Goal: Book appointment/travel/reservation

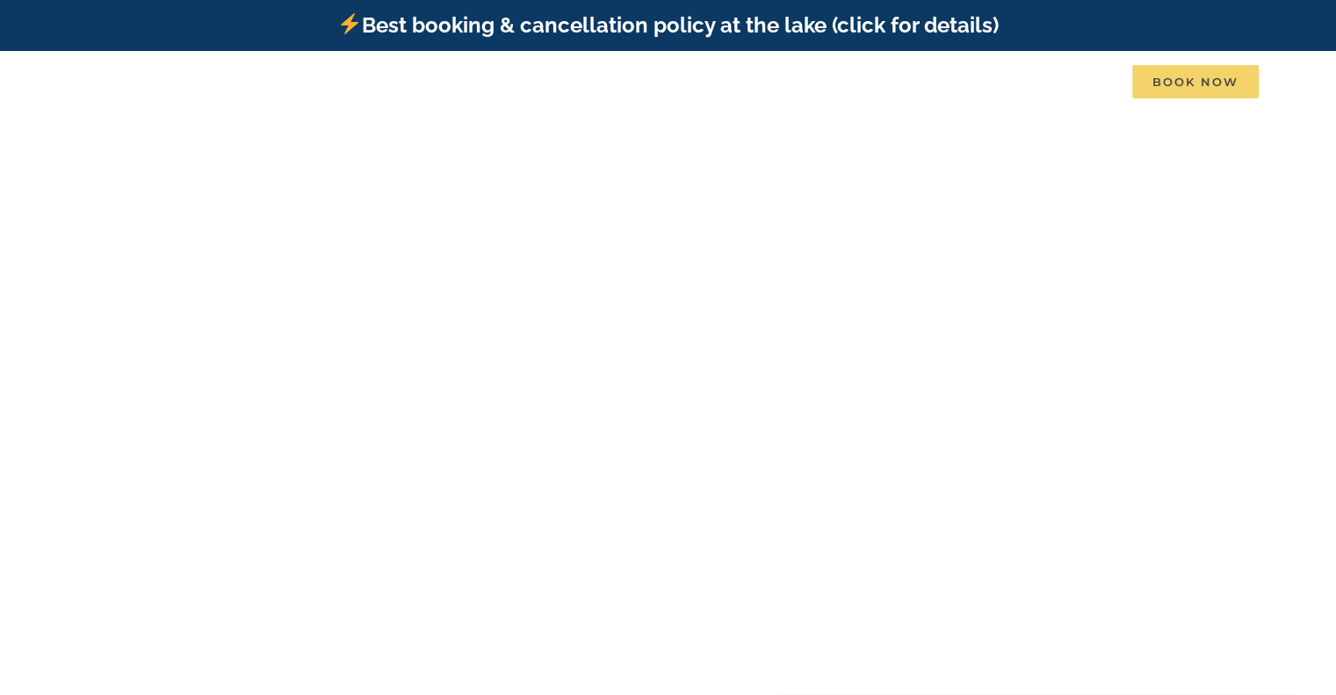
click at [1199, 85] on span "Book Now" at bounding box center [1195, 81] width 126 height 33
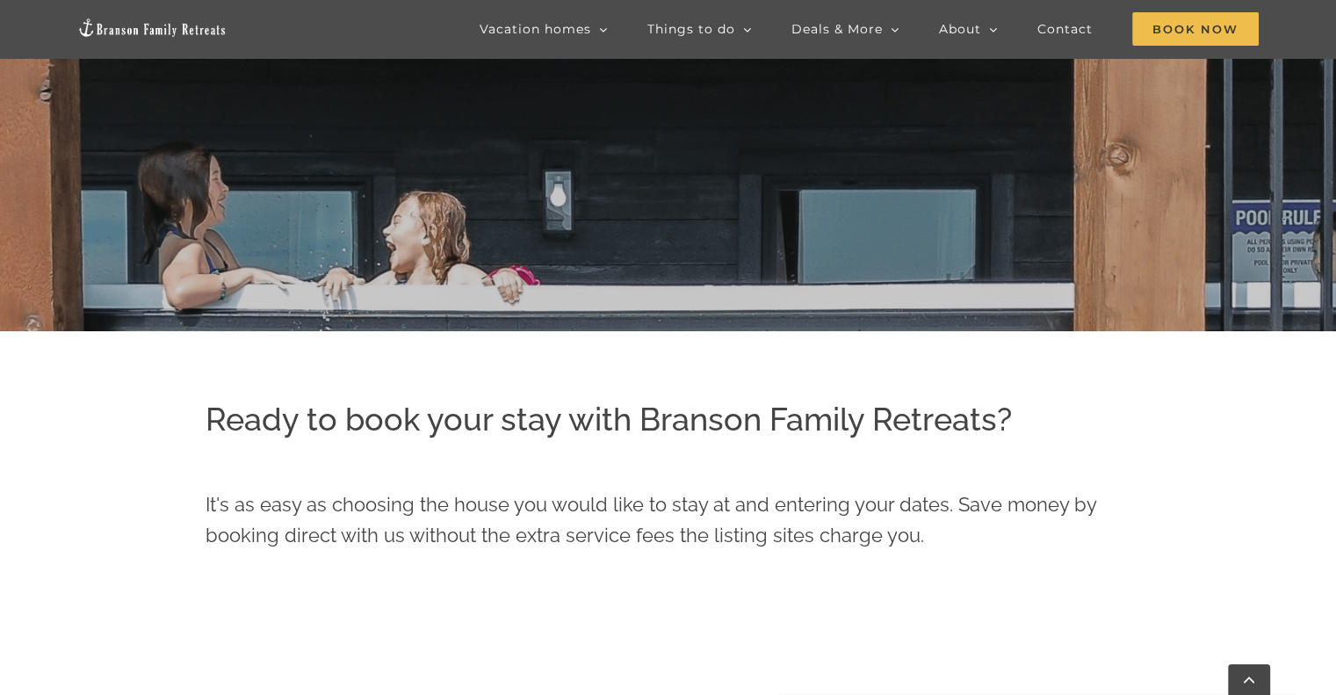
scroll to position [615, 0]
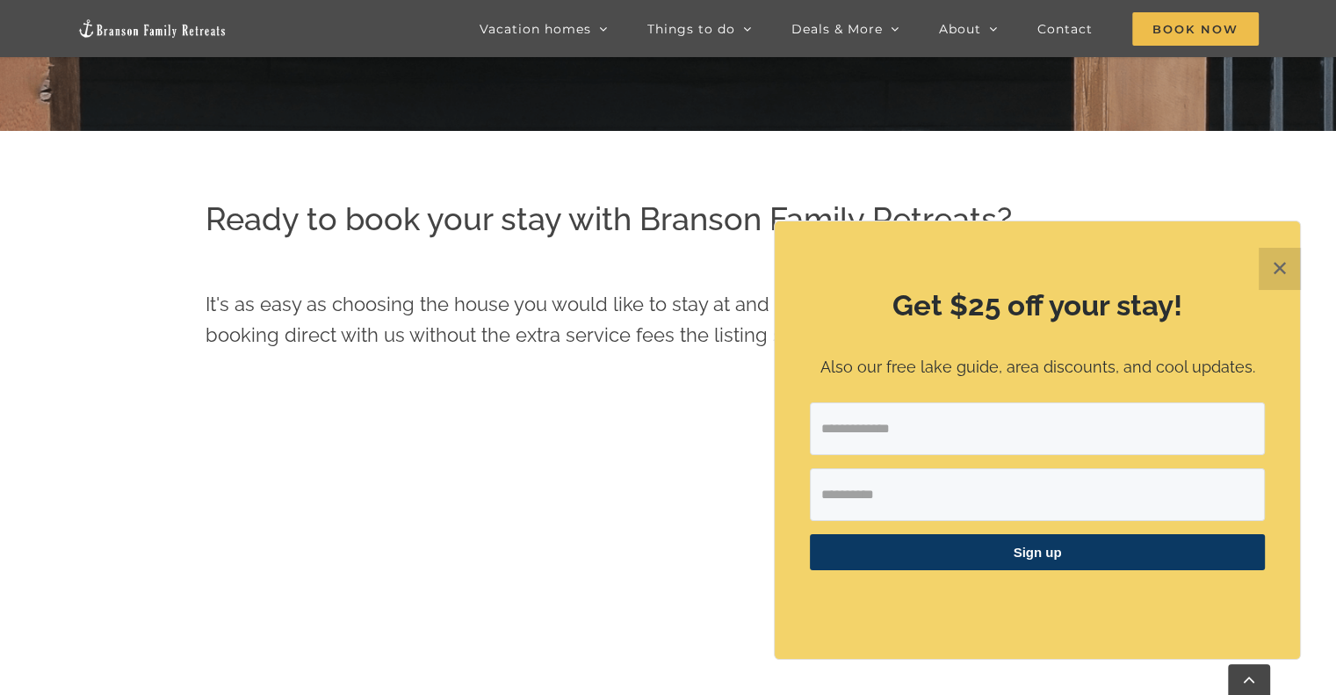
click at [1274, 267] on button "✕" at bounding box center [1280, 269] width 42 height 42
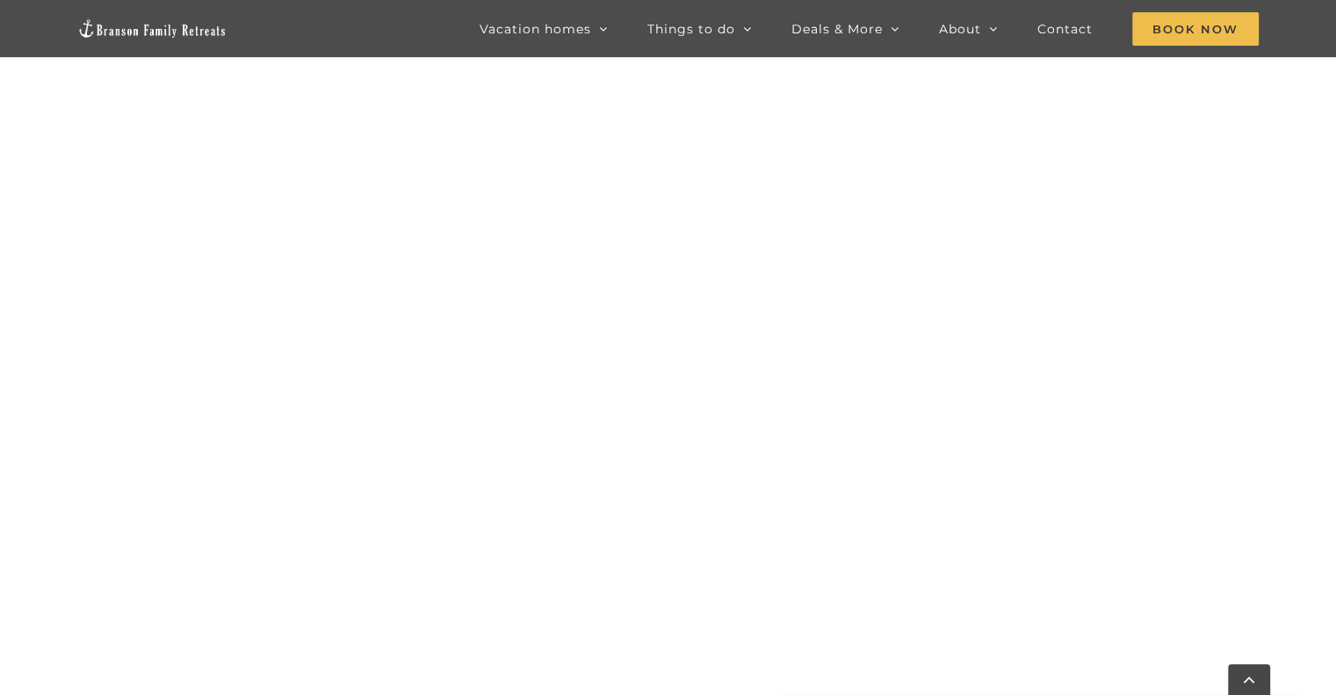
scroll to position [1134, 0]
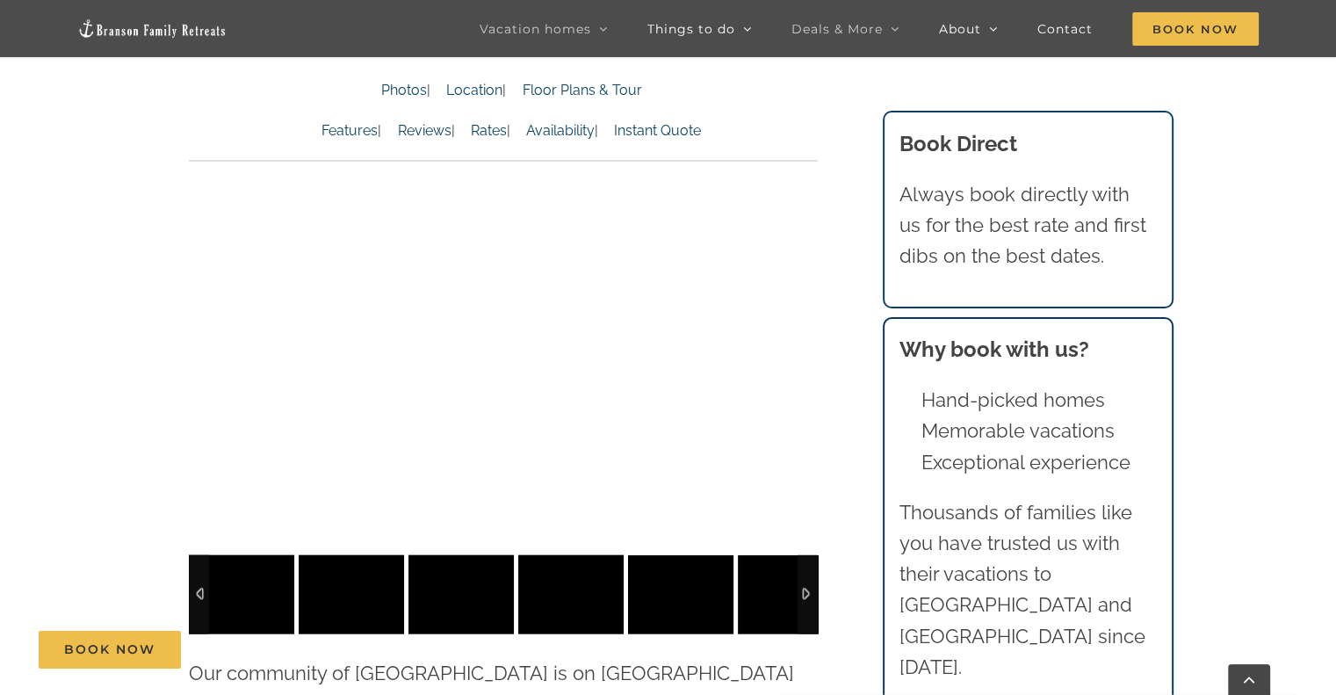
scroll to position [3777, 0]
